Goal: Task Accomplishment & Management: Manage account settings

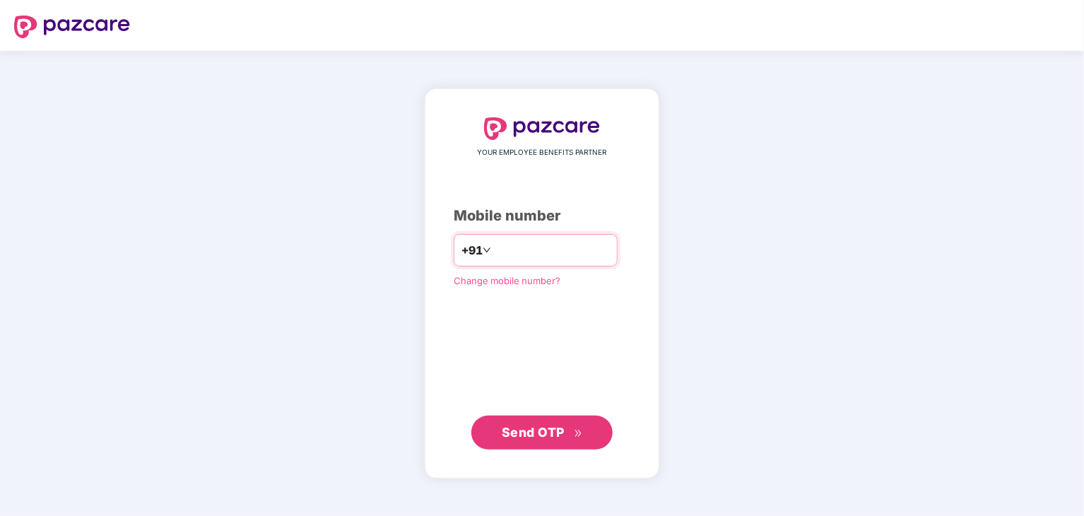
type input "**********"
click at [535, 430] on span "Send OTP" at bounding box center [533, 432] width 63 height 15
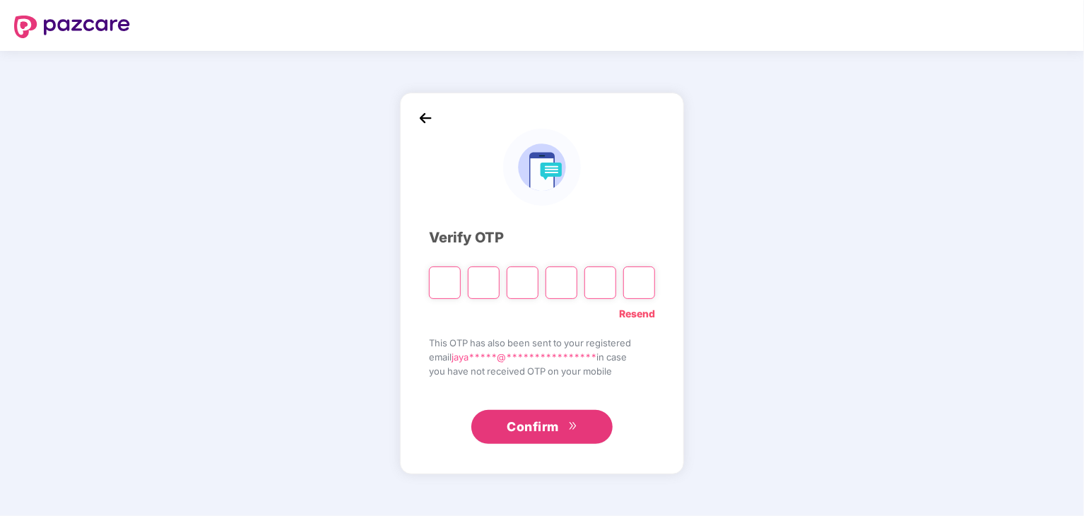
type input "*"
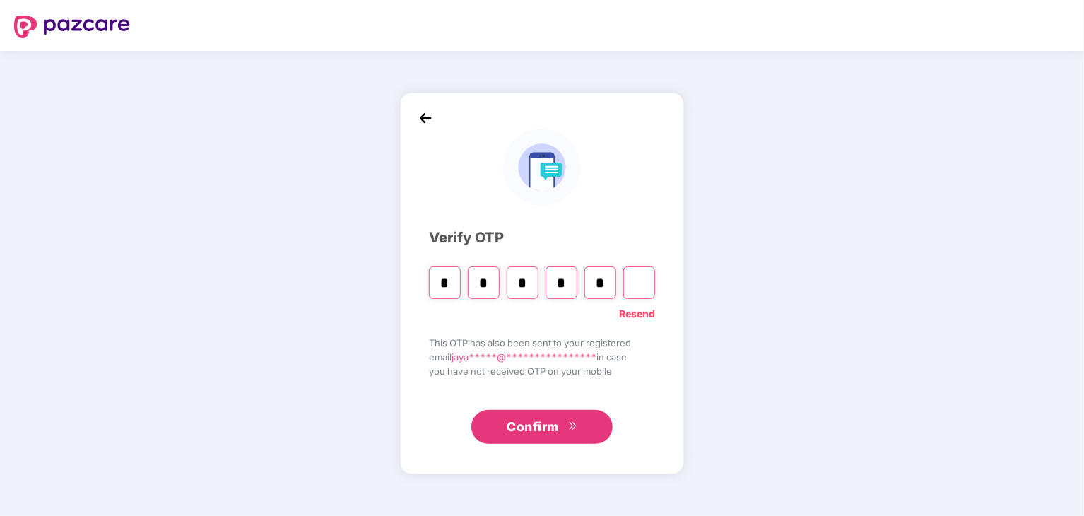
type input "*"
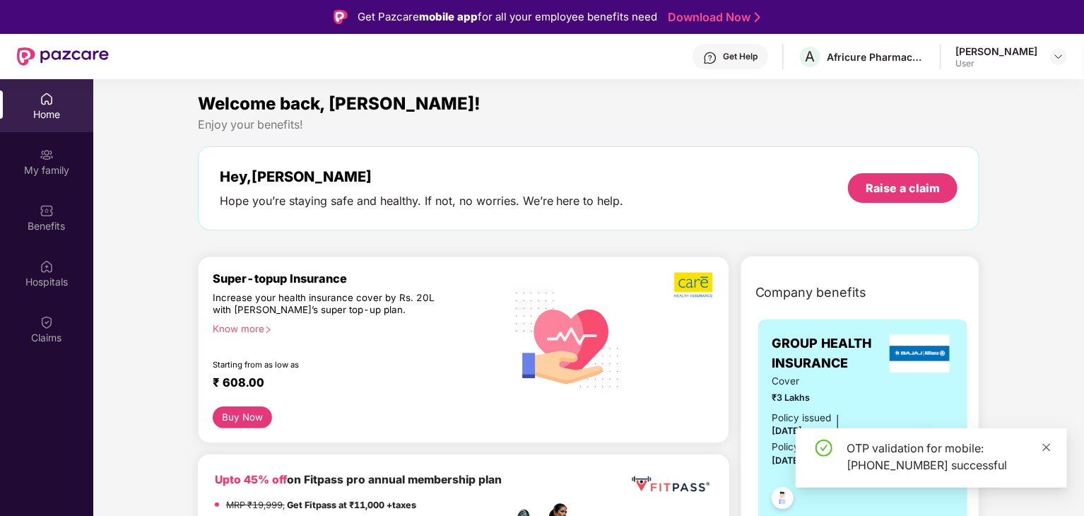
click at [1044, 447] on icon "close" at bounding box center [1047, 448] width 10 height 10
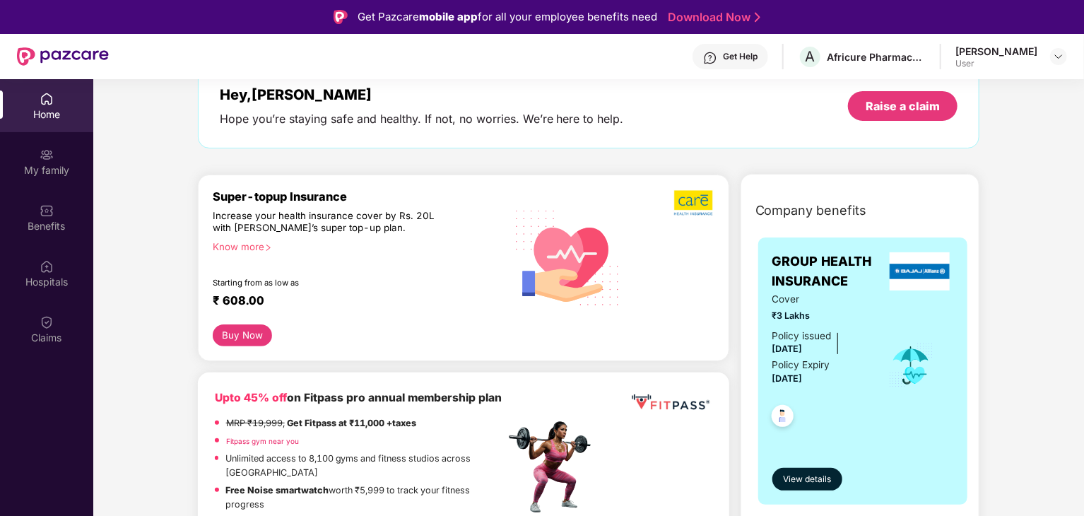
scroll to position [141, 0]
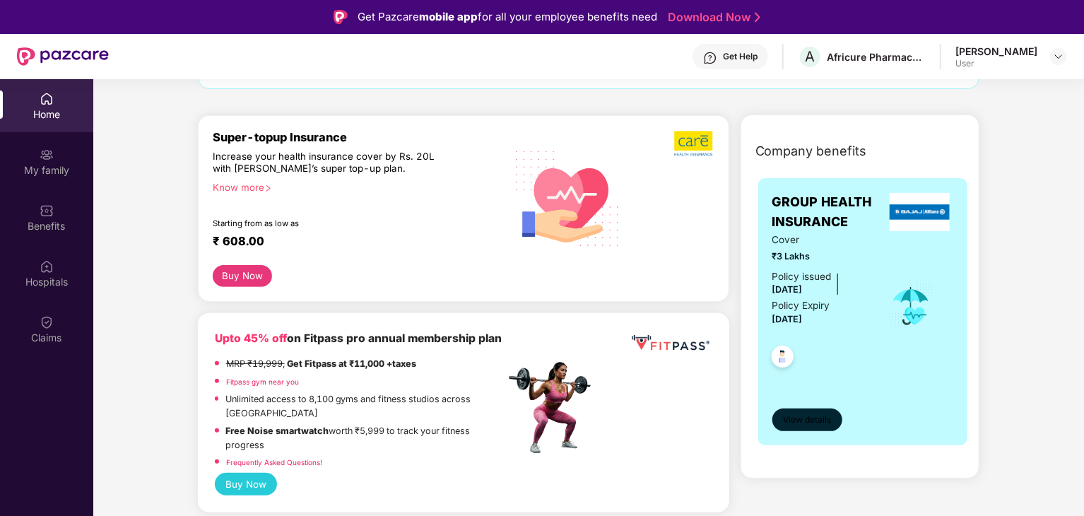
click at [824, 426] on span "View details" at bounding box center [807, 420] width 48 height 13
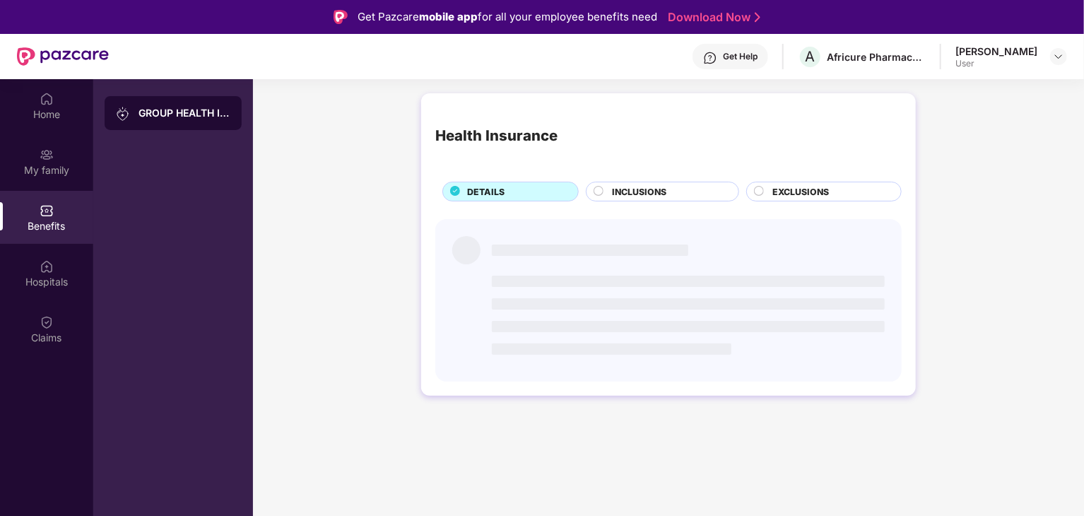
scroll to position [0, 0]
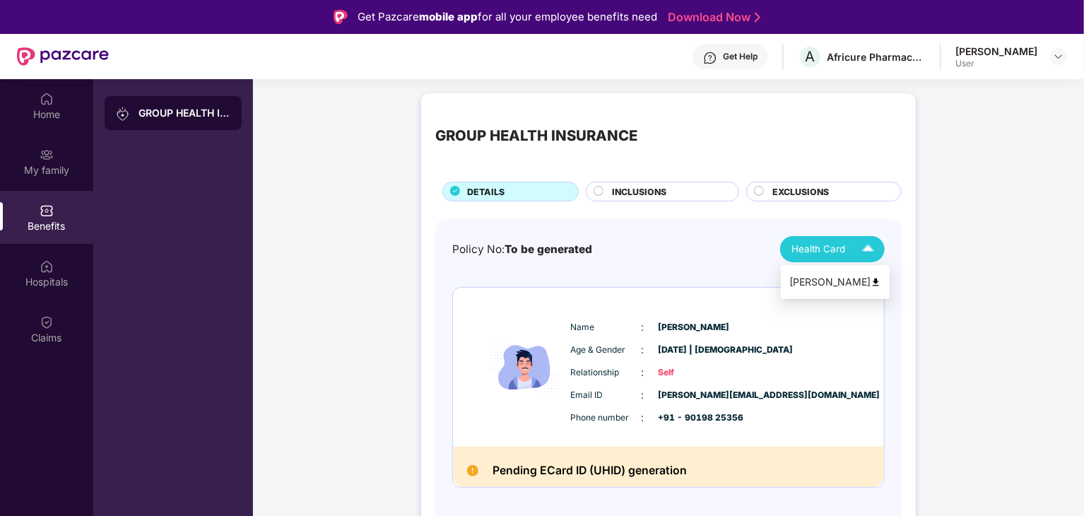
click at [835, 285] on div "[PERSON_NAME]" at bounding box center [836, 282] width 92 height 16
